Goal: Task Accomplishment & Management: Manage account settings

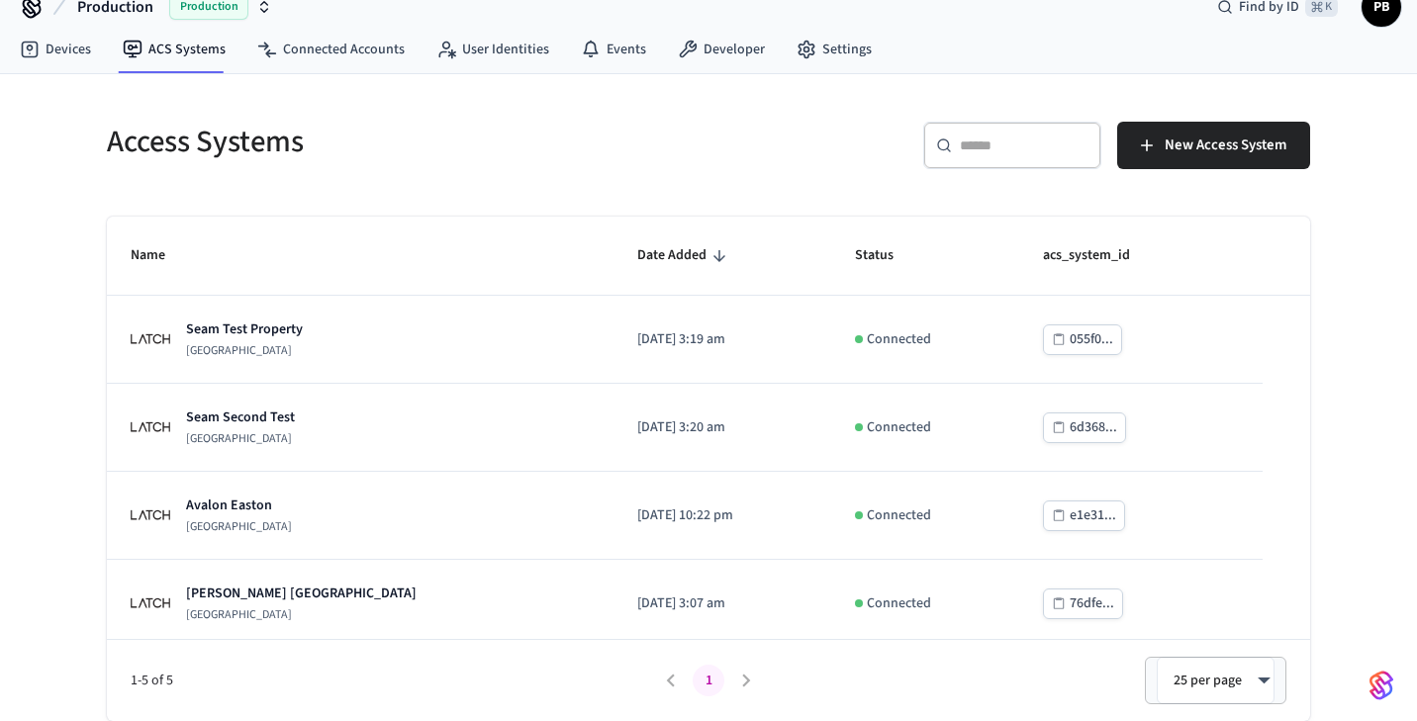
scroll to position [98, 0]
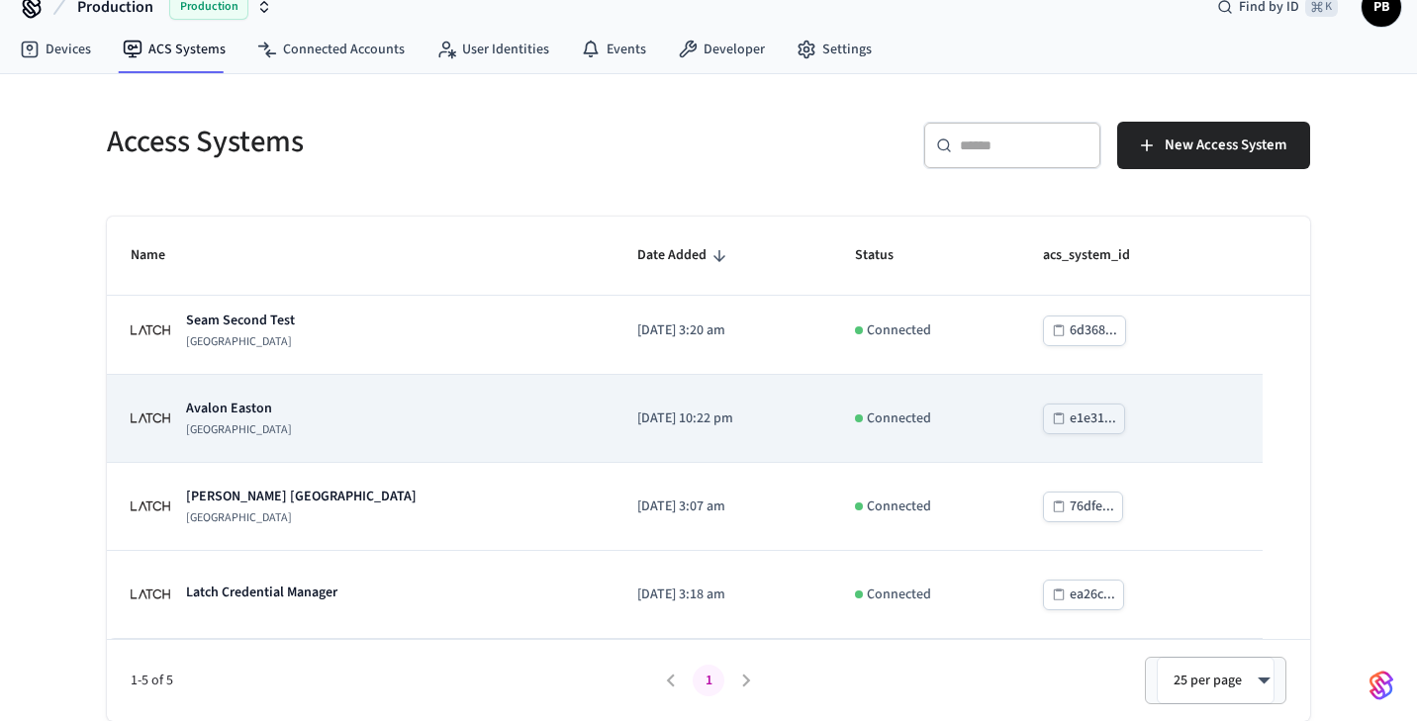
click at [637, 410] on p "[DATE] 10:22 pm" at bounding box center [722, 419] width 170 height 21
click at [637, 385] on td "[DATE] 10:22 pm" at bounding box center [722, 419] width 218 height 88
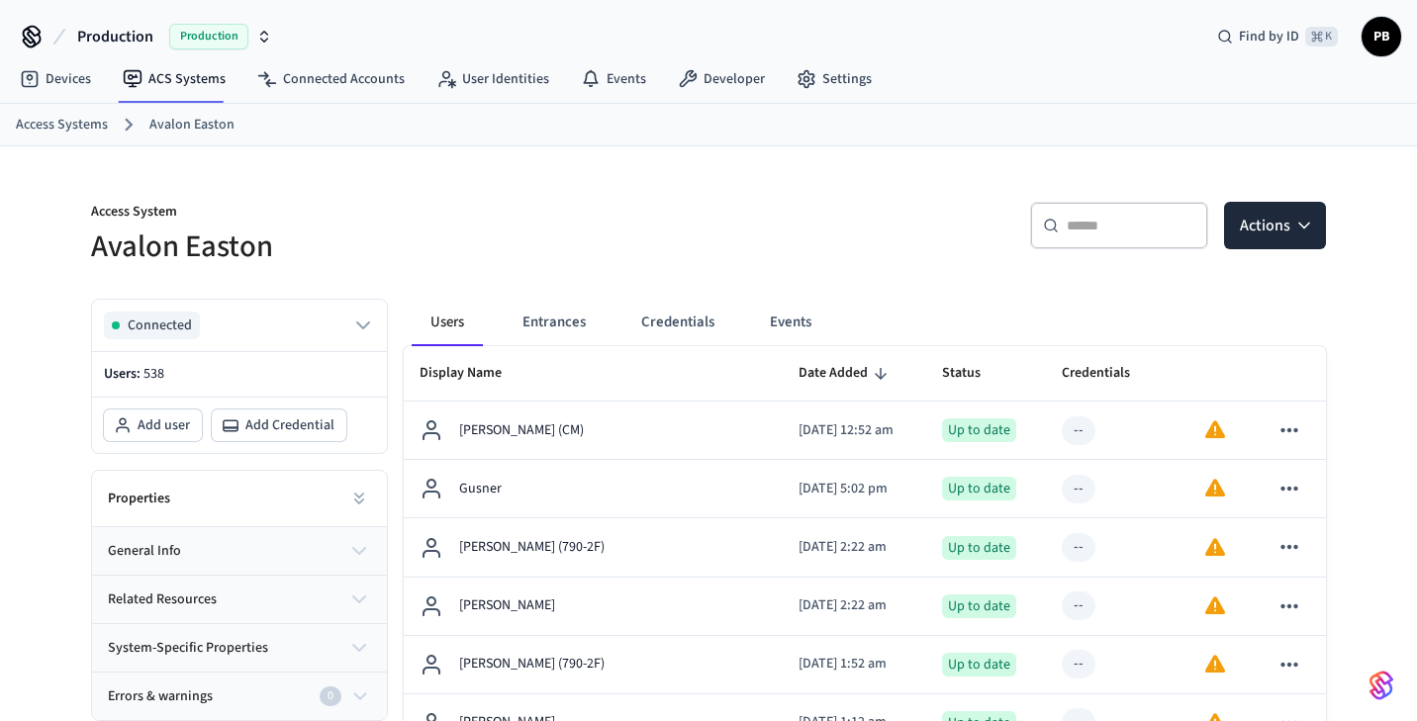
click at [703, 246] on div "​ ​ Actions" at bounding box center [1011, 222] width 629 height 89
click at [490, 83] on link "User Identities" at bounding box center [493, 79] width 144 height 36
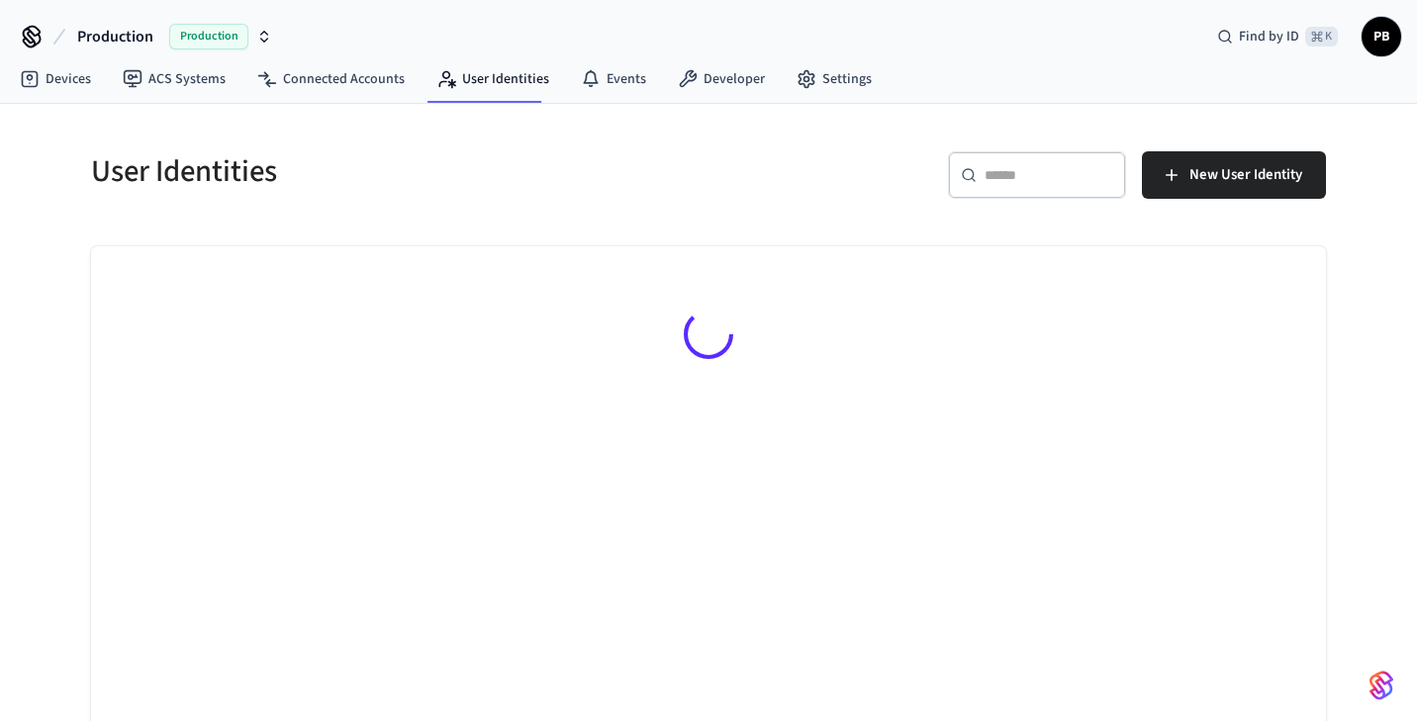
click at [536, 226] on div "User Identities ​ ​ New User Identity" at bounding box center [708, 427] width 1266 height 647
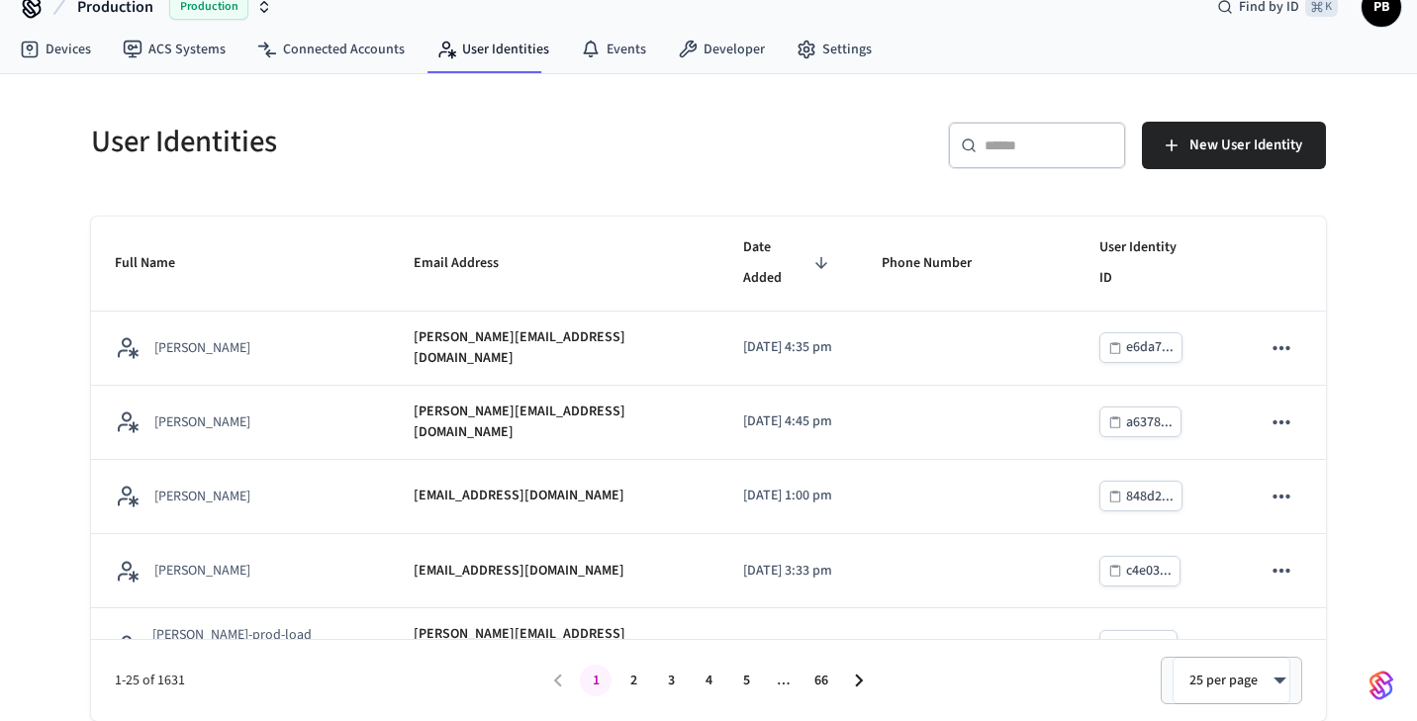
click at [646, 198] on div "**********" at bounding box center [708, 397] width 1266 height 647
click at [738, 158] on div "​ ​ New User Identity" at bounding box center [1023, 153] width 606 height 63
click at [775, 146] on div "​ ​ New User Identity" at bounding box center [1023, 153] width 606 height 63
